Goal: Transaction & Acquisition: Download file/media

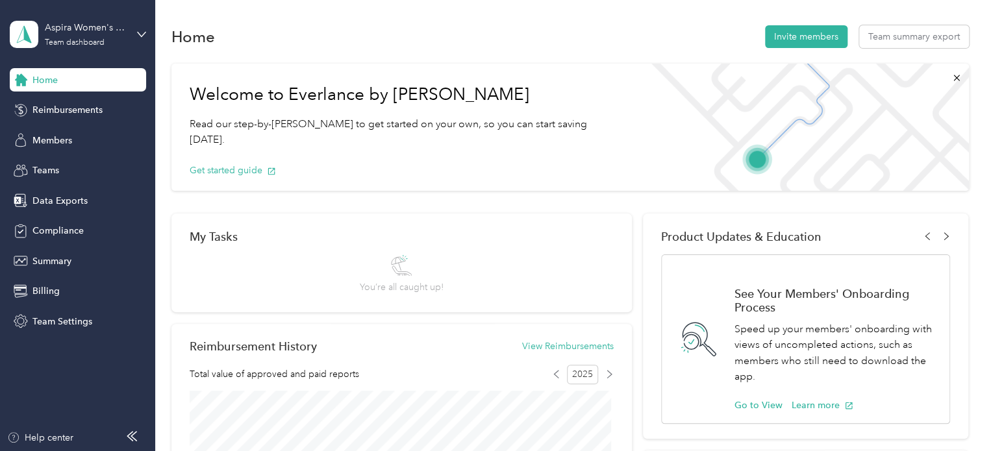
click at [139, 28] on div "Aspira Women's Health Team dashboard" at bounding box center [78, 34] width 136 height 45
click at [63, 137] on div "Personal dashboard" at bounding box center [62, 136] width 82 height 14
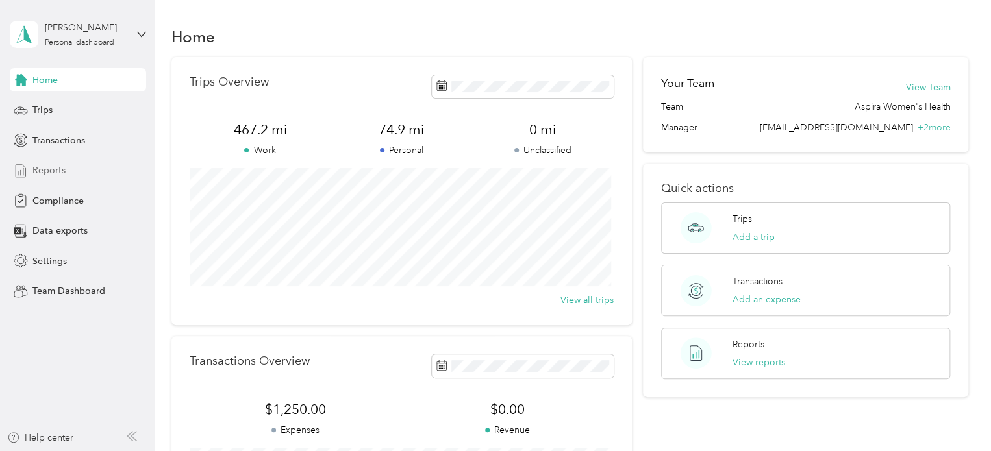
click at [55, 168] on span "Reports" at bounding box center [48, 171] width 33 height 14
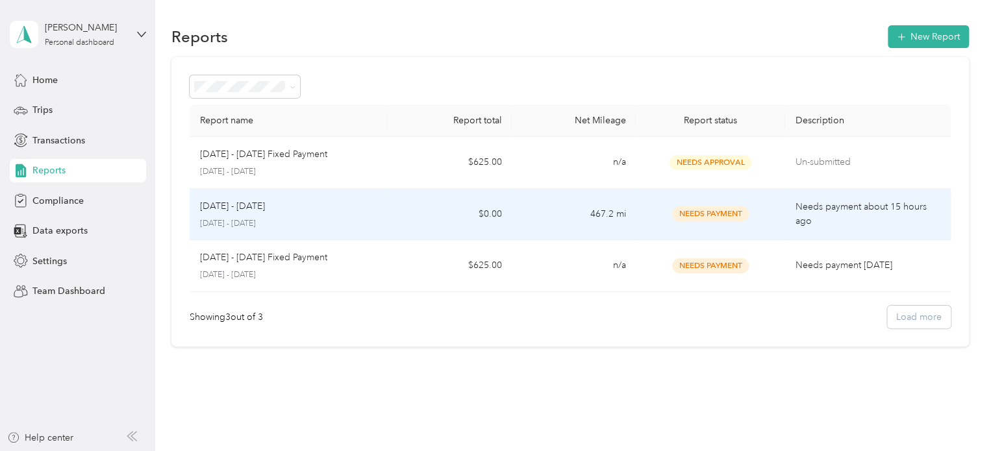
click at [430, 216] on td "$0.00" at bounding box center [450, 215] width 124 height 52
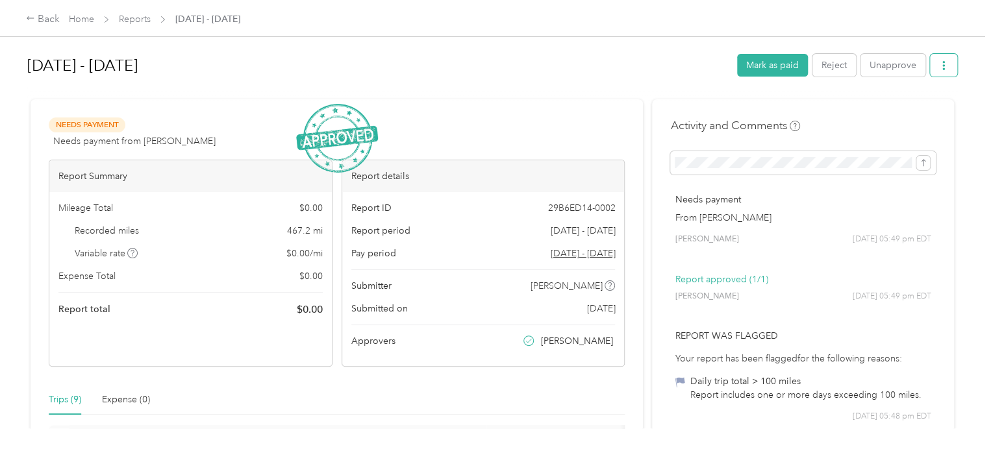
click at [944, 68] on icon "button" at bounding box center [943, 65] width 9 height 9
click at [906, 114] on span "Download" at bounding box center [903, 113] width 43 height 14
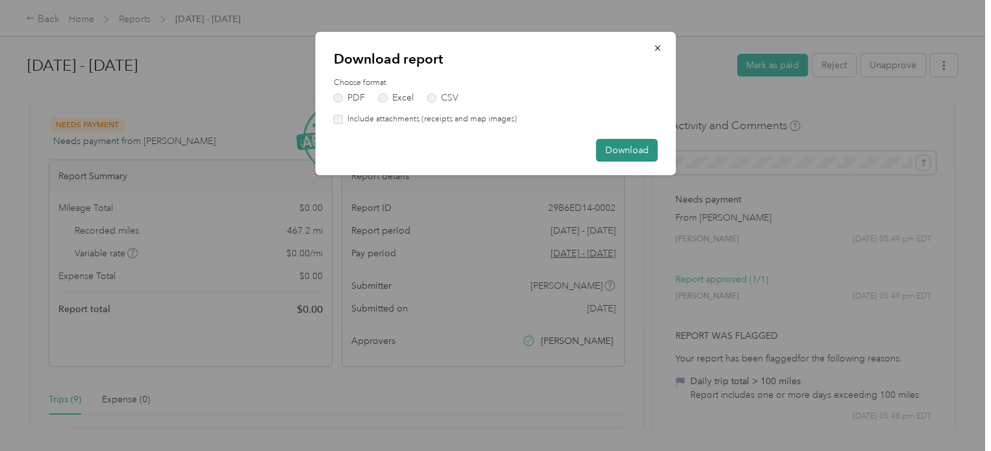
click at [637, 147] on button "Download" at bounding box center [627, 150] width 62 height 23
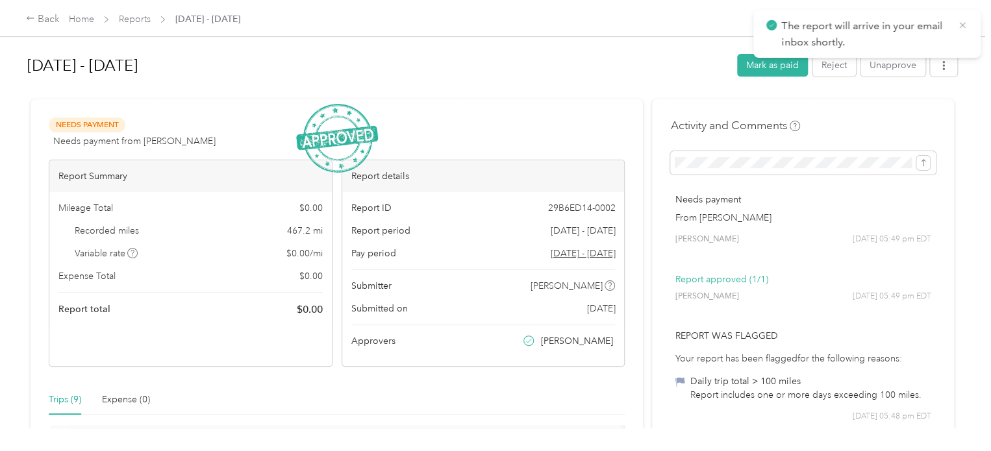
click at [962, 25] on icon at bounding box center [962, 25] width 6 height 6
click at [939, 66] on icon "button" at bounding box center [943, 65] width 9 height 9
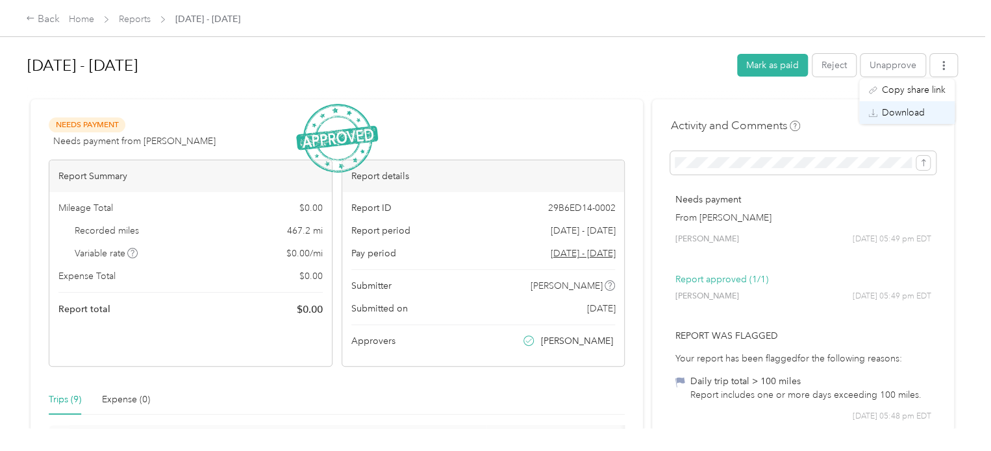
click at [910, 116] on span "Download" at bounding box center [903, 113] width 43 height 14
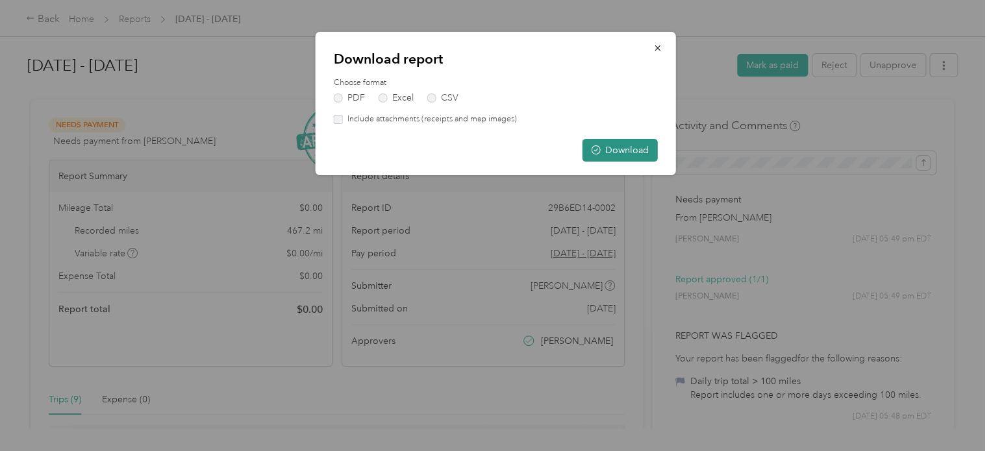
click at [621, 146] on button "Download" at bounding box center [620, 150] width 75 height 23
